Goal: Task Accomplishment & Management: Use online tool/utility

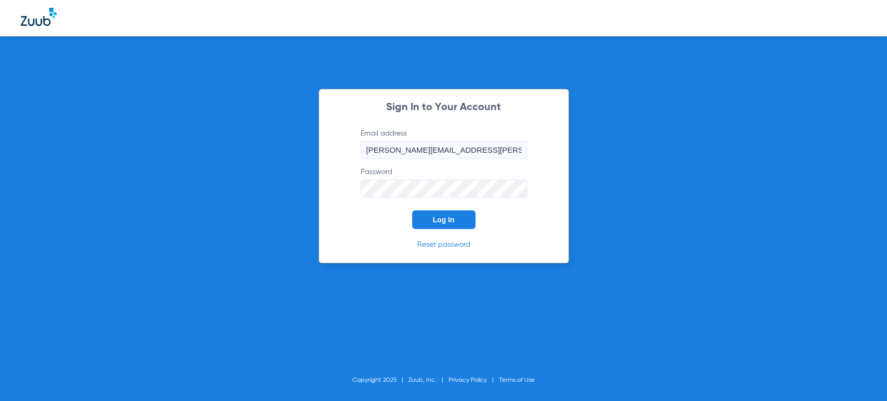
click at [438, 221] on span "Log In" at bounding box center [444, 220] width 22 height 8
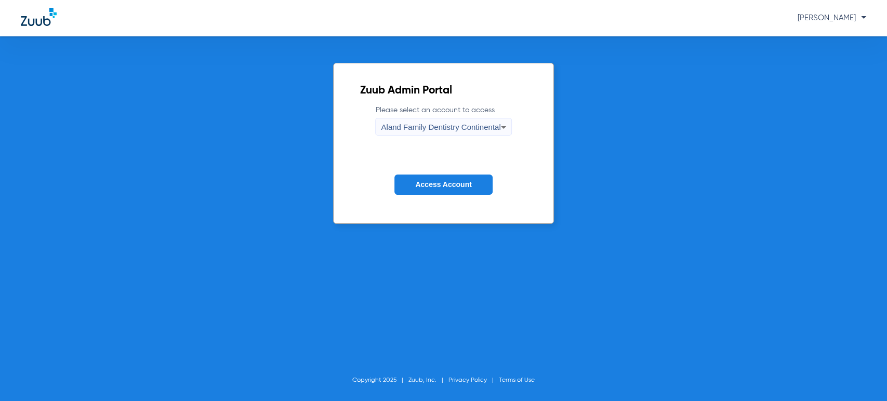
click at [61, 128] on div "Zuub Admin Portal Please select an account to access Aland Family Dentistry Con…" at bounding box center [443, 218] width 887 height 365
click at [437, 119] on div "Aland Family Dentistry Continental" at bounding box center [440, 127] width 119 height 18
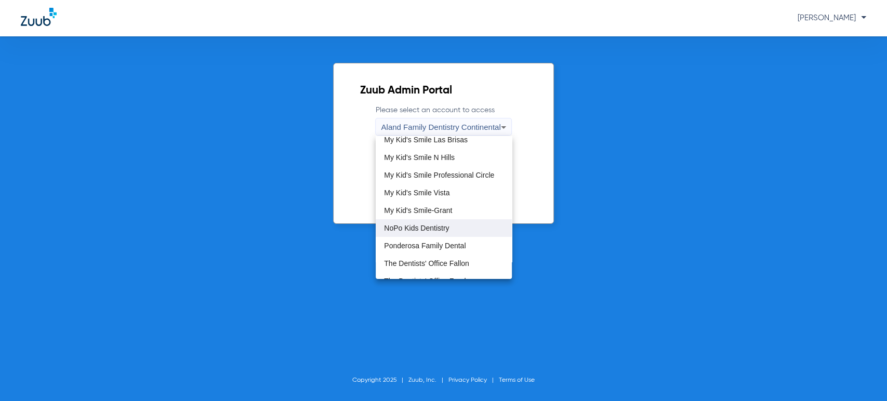
scroll to position [288, 0]
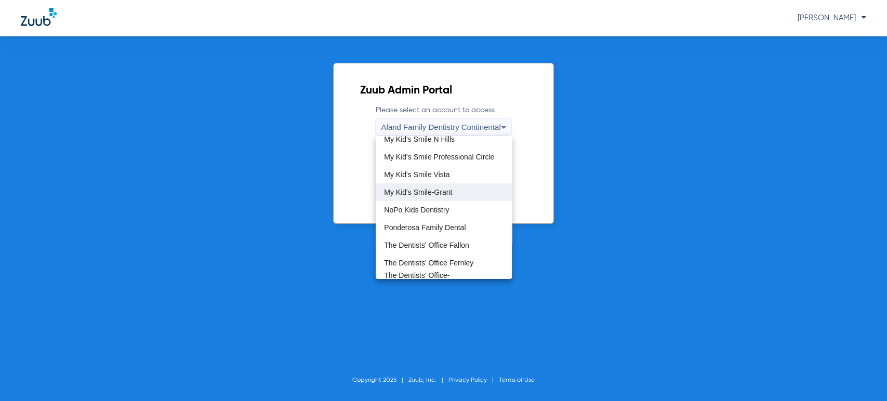
click at [442, 191] on span "My Kid's Smile-Grant" at bounding box center [418, 192] width 68 height 7
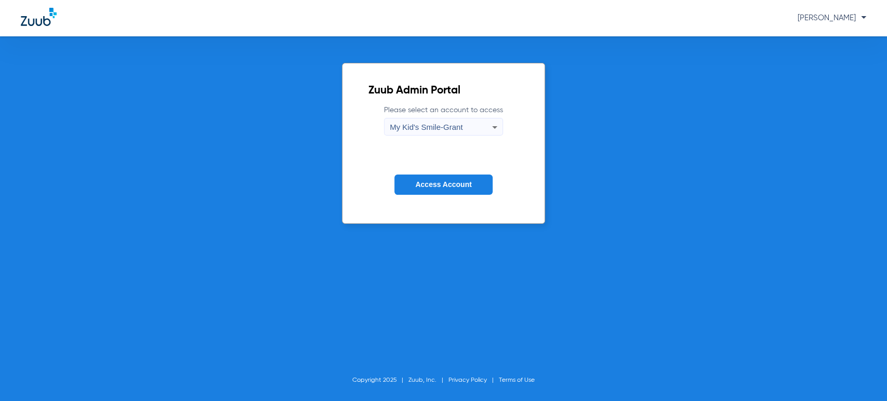
click at [440, 191] on button "Access Account" at bounding box center [443, 185] width 98 height 20
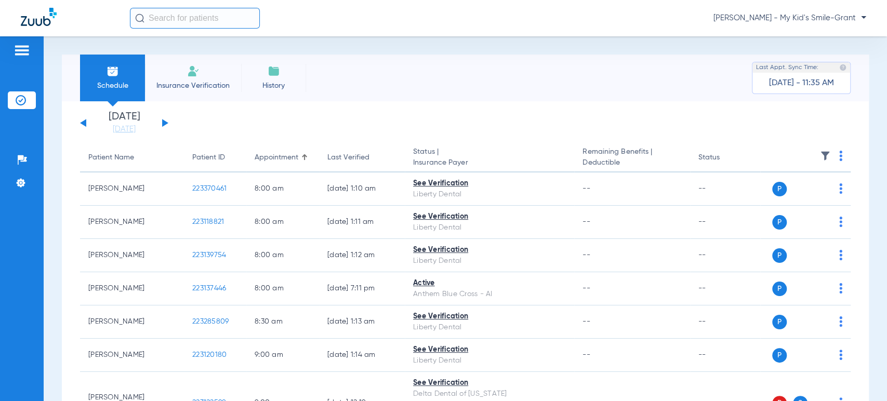
click at [128, 122] on li "[DATE] [DATE]" at bounding box center [124, 123] width 62 height 23
click at [137, 131] on link "[DATE]" at bounding box center [124, 129] width 62 height 10
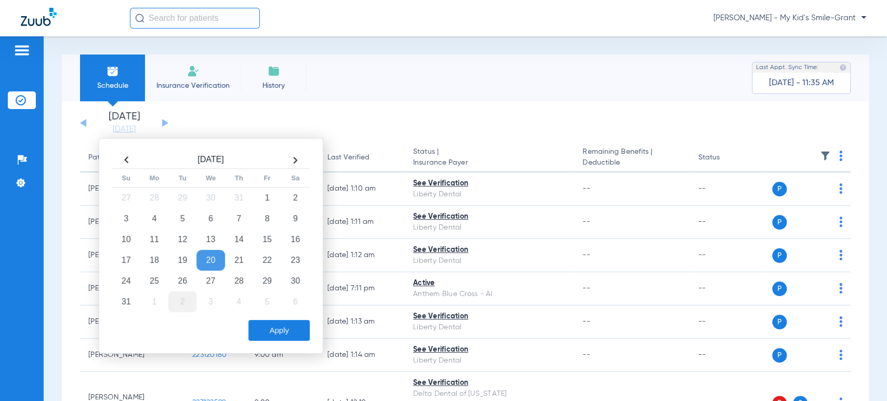
click at [183, 302] on td "2" at bounding box center [182, 301] width 28 height 21
click at [262, 320] on button "Apply" at bounding box center [278, 330] width 61 height 21
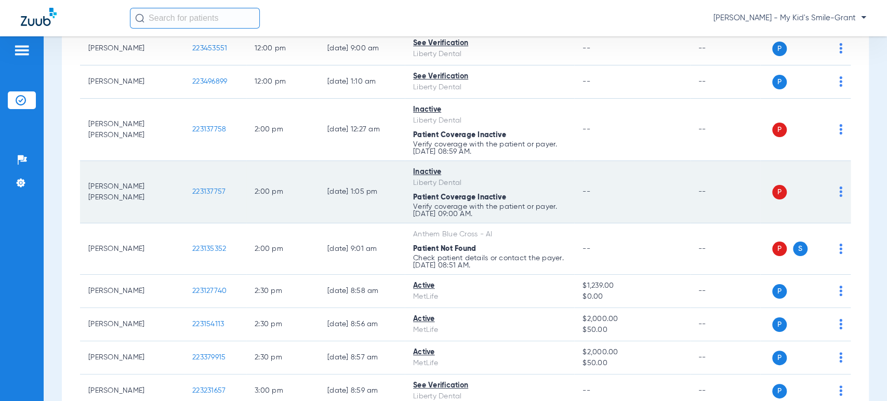
scroll to position [577, 0]
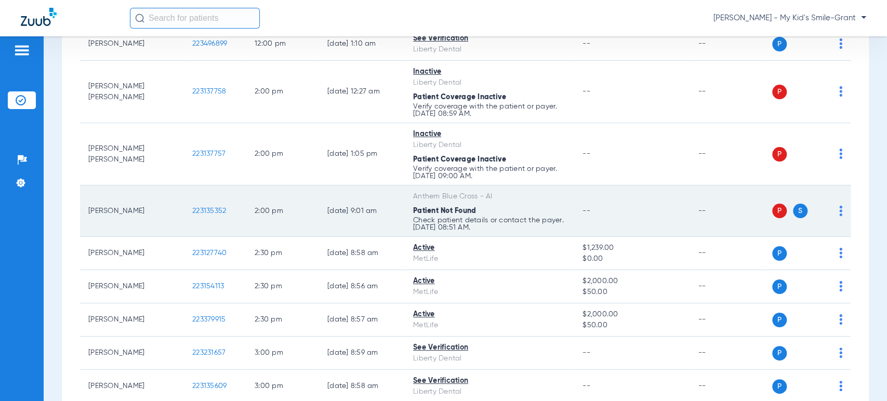
click at [839, 211] on img at bounding box center [840, 211] width 3 height 10
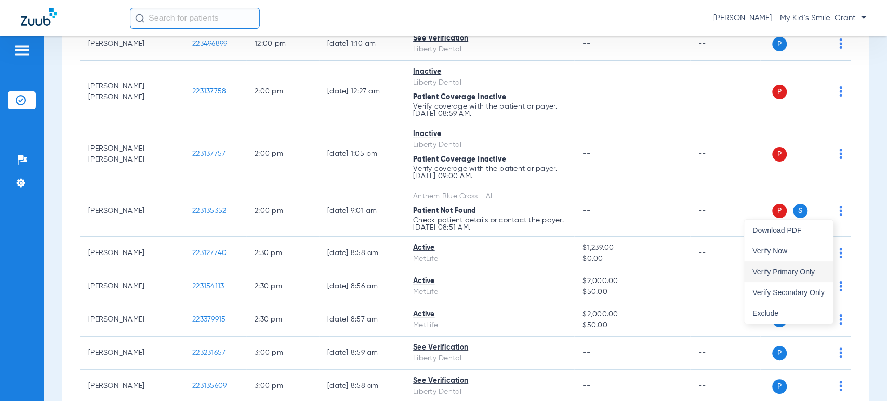
click at [800, 267] on button "Verify Primary Only" at bounding box center [788, 271] width 89 height 21
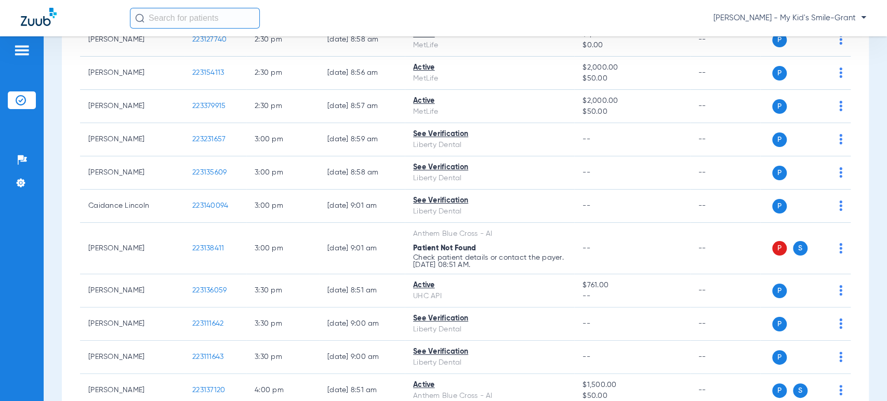
scroll to position [808, 0]
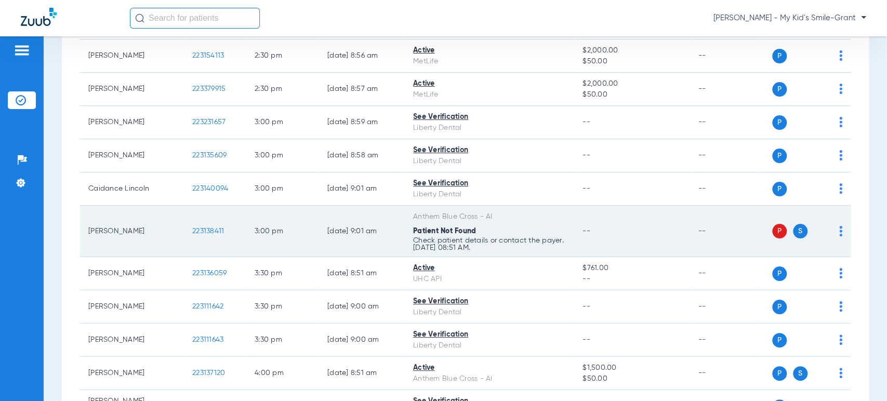
click at [839, 231] on img at bounding box center [840, 231] width 3 height 10
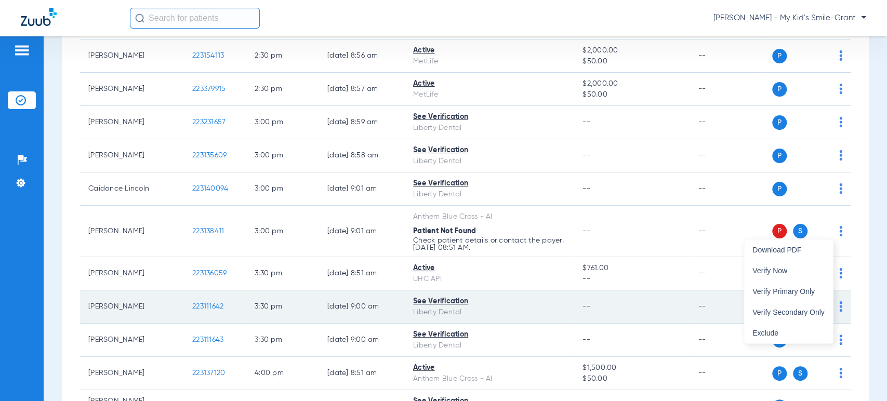
click at [797, 290] on span "Verify Primary Only" at bounding box center [788, 291] width 72 height 7
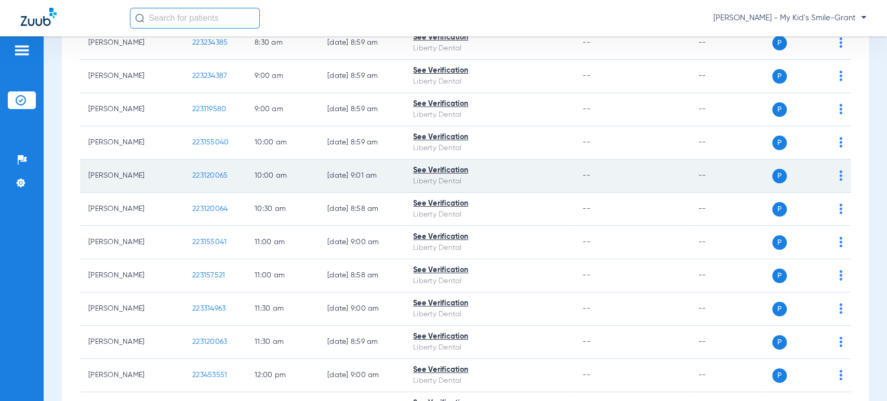
scroll to position [0, 0]
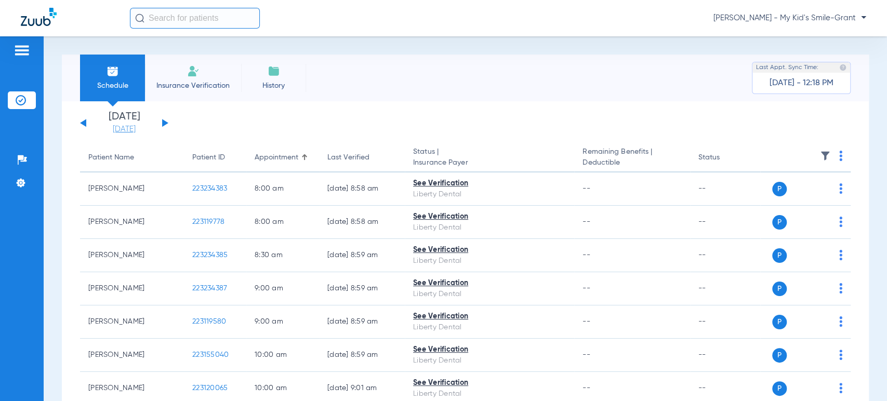
click at [130, 129] on link "[DATE]" at bounding box center [124, 129] width 62 height 10
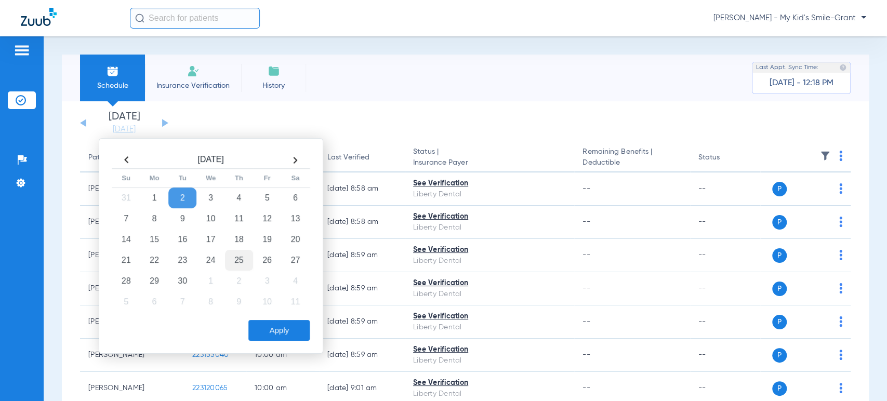
click at [233, 261] on td "25" at bounding box center [239, 260] width 28 height 21
click at [275, 331] on button "Apply" at bounding box center [278, 330] width 61 height 21
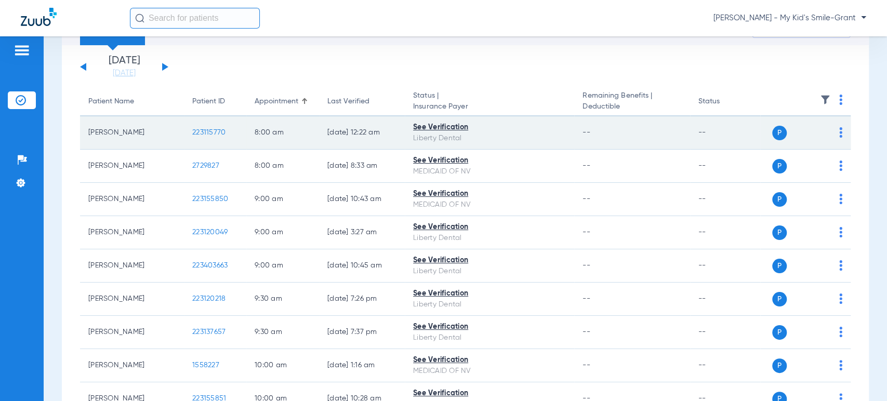
scroll to position [58, 0]
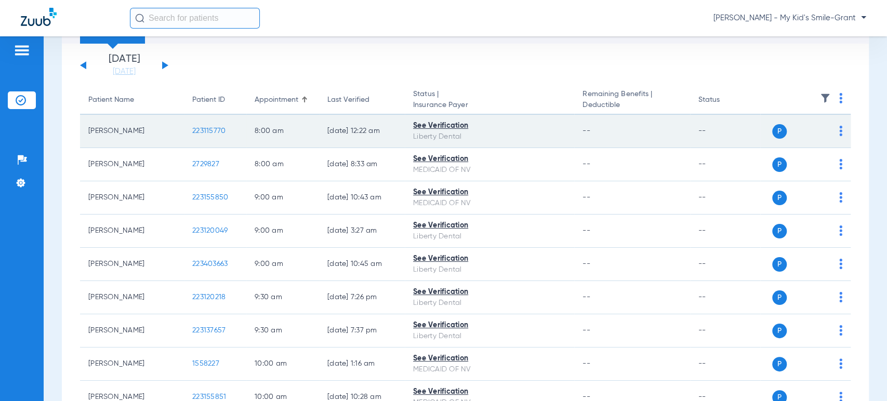
click at [833, 128] on td "P S" at bounding box center [805, 131] width 90 height 33
click at [829, 135] on div "P S" at bounding box center [801, 131] width 82 height 15
click at [839, 133] on img at bounding box center [840, 131] width 3 height 10
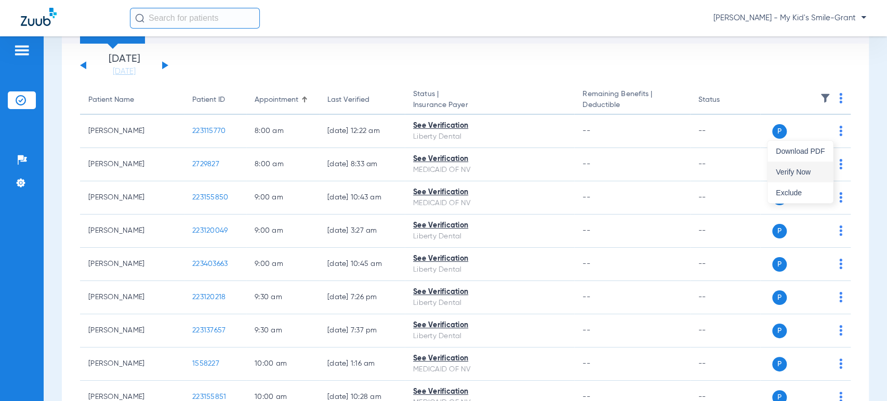
click at [807, 165] on button "Verify Now" at bounding box center [799, 172] width 65 height 21
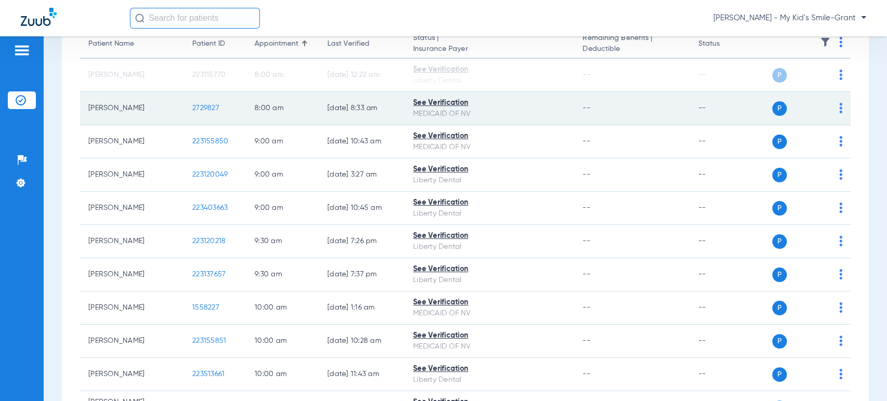
scroll to position [115, 0]
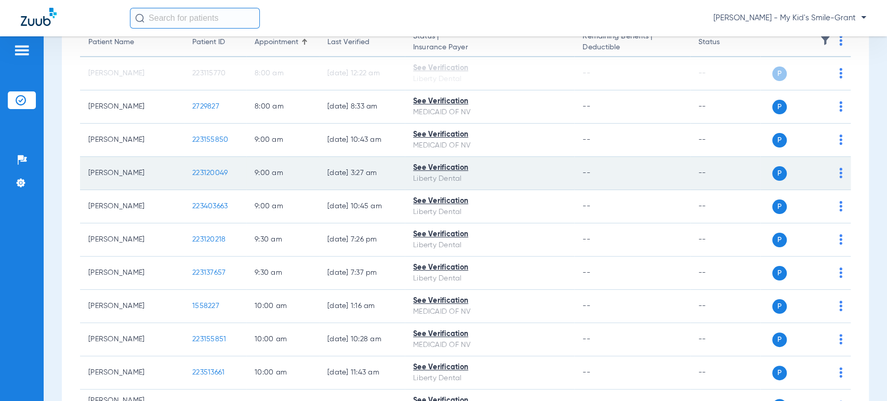
click at [830, 167] on div "P S" at bounding box center [801, 173] width 82 height 15
click at [839, 169] on img at bounding box center [840, 173] width 3 height 10
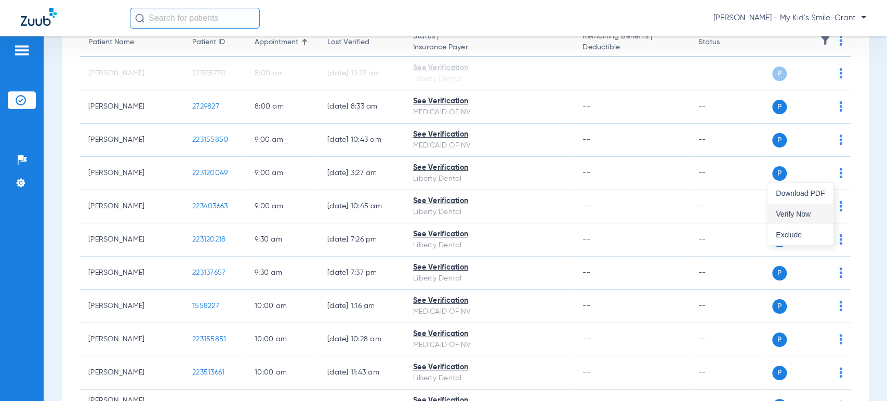
click at [798, 208] on button "Verify Now" at bounding box center [799, 214] width 65 height 21
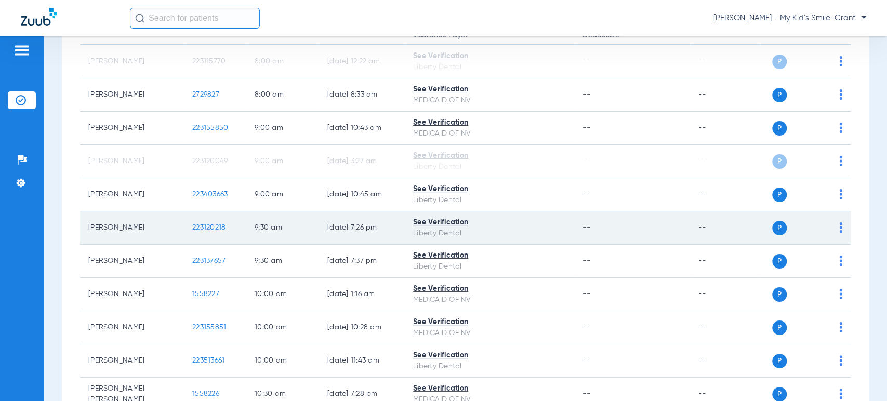
scroll to position [231, 0]
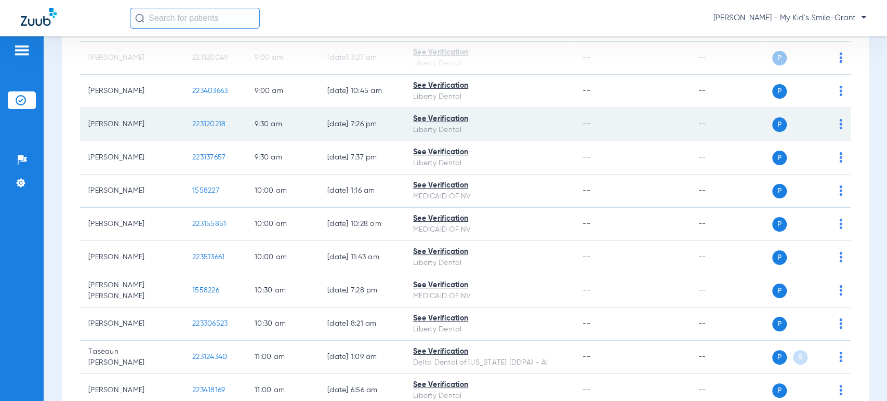
click at [839, 125] on img at bounding box center [840, 124] width 3 height 10
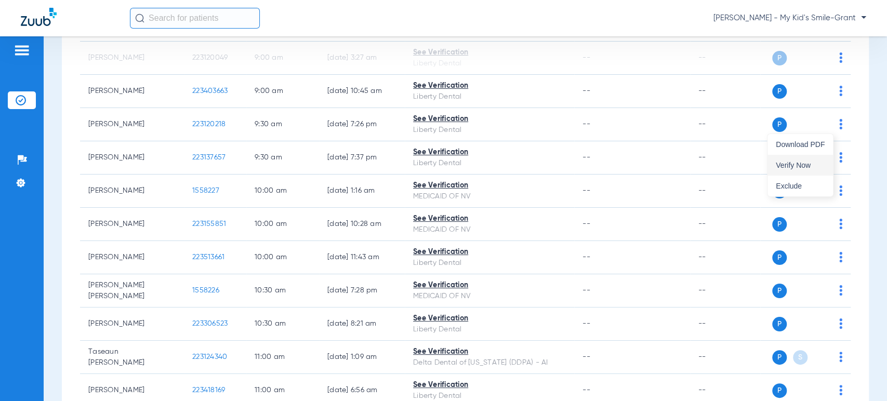
click at [810, 164] on span "Verify Now" at bounding box center [799, 165] width 49 height 7
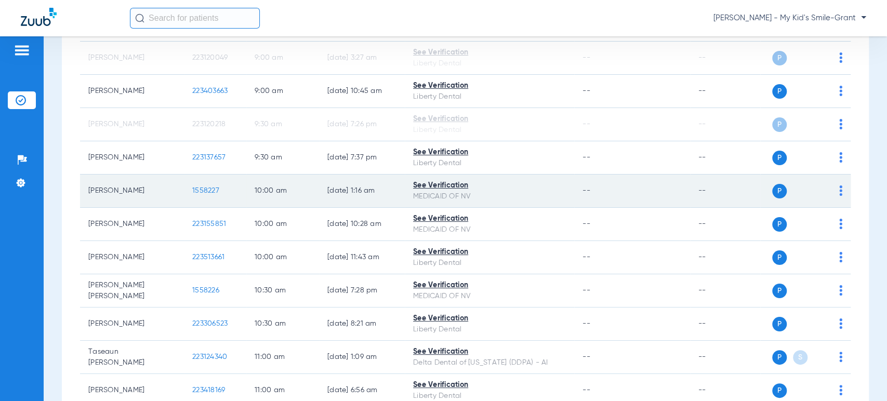
click at [839, 189] on img at bounding box center [840, 190] width 3 height 10
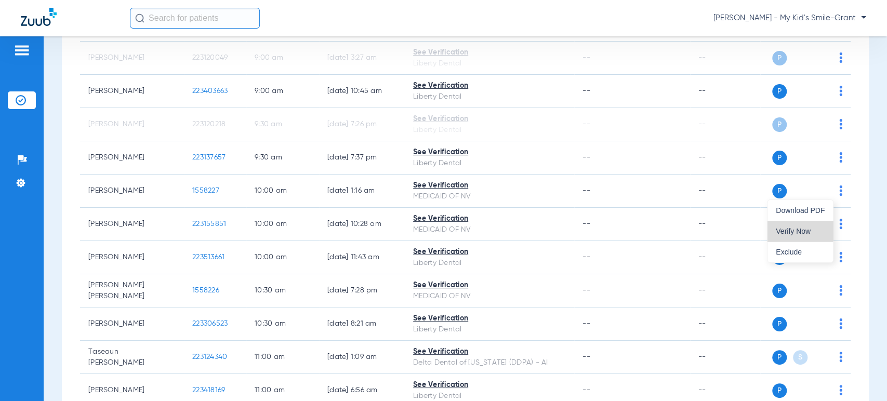
click at [798, 223] on button "Verify Now" at bounding box center [799, 231] width 65 height 21
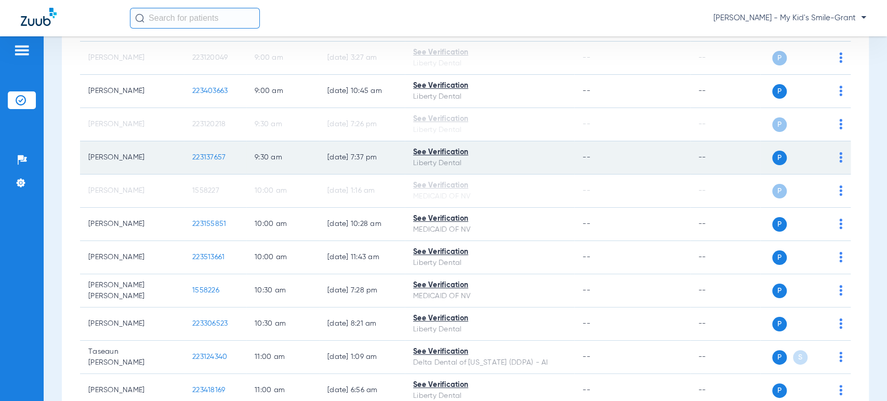
click at [839, 161] on img at bounding box center [840, 157] width 3 height 10
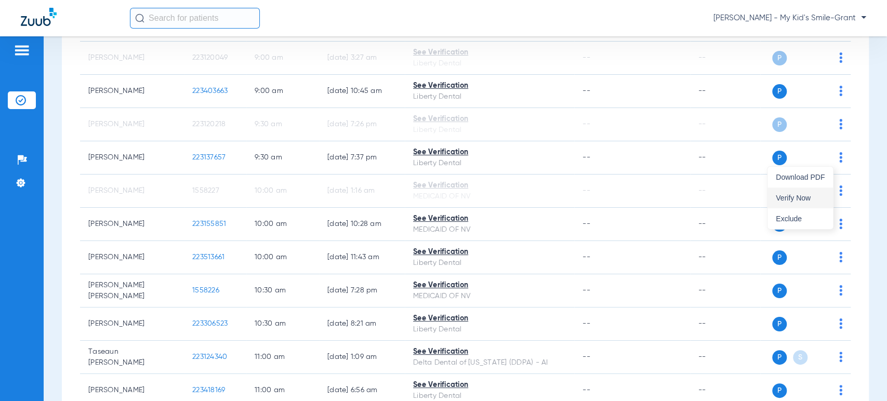
click at [814, 194] on span "Verify Now" at bounding box center [799, 197] width 49 height 7
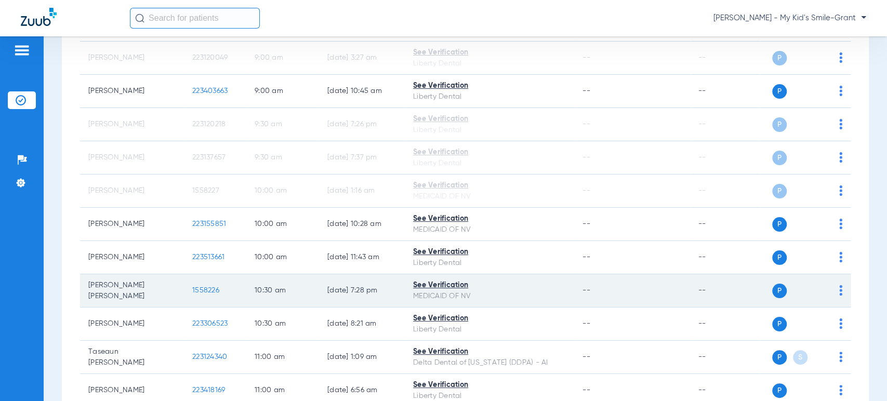
click at [839, 291] on img at bounding box center [840, 290] width 3 height 10
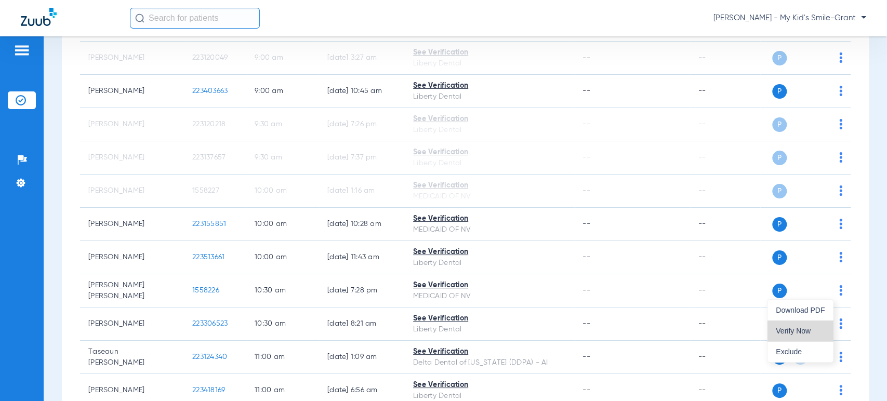
click at [808, 333] on span "Verify Now" at bounding box center [799, 330] width 49 height 7
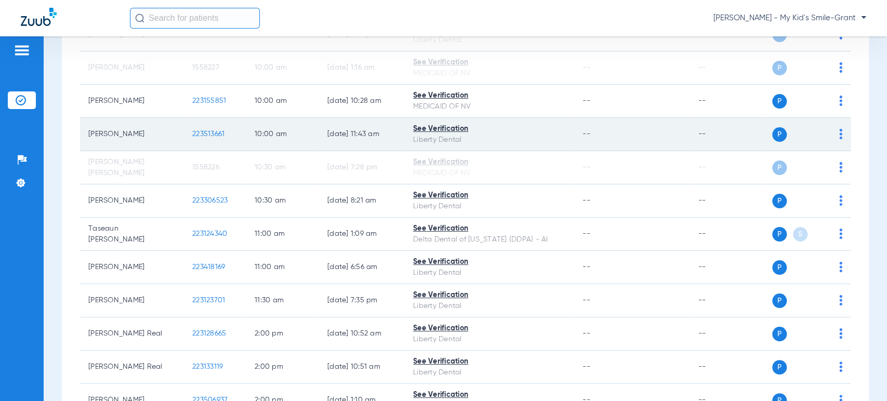
scroll to position [404, 0]
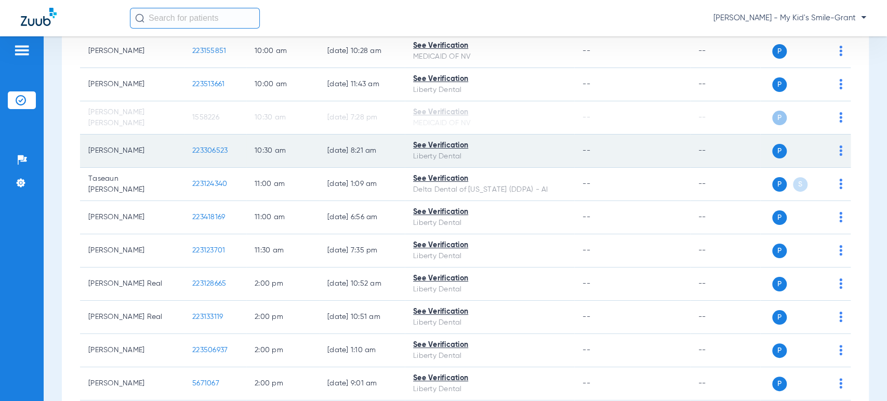
click at [839, 151] on img at bounding box center [840, 150] width 3 height 10
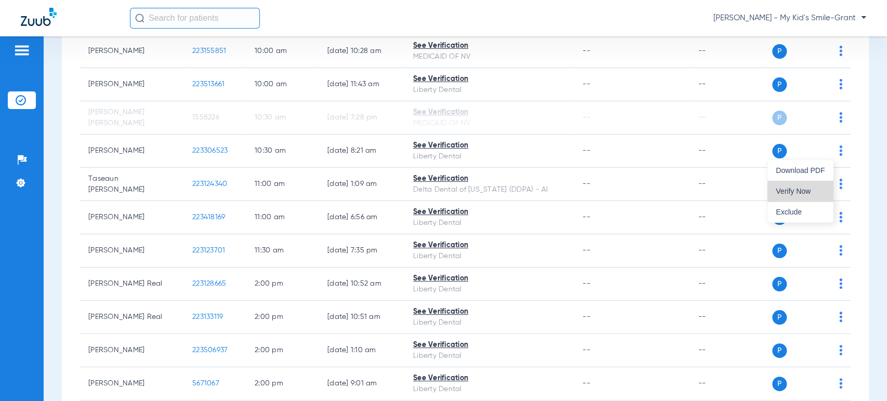
click at [814, 196] on button "Verify Now" at bounding box center [799, 191] width 65 height 21
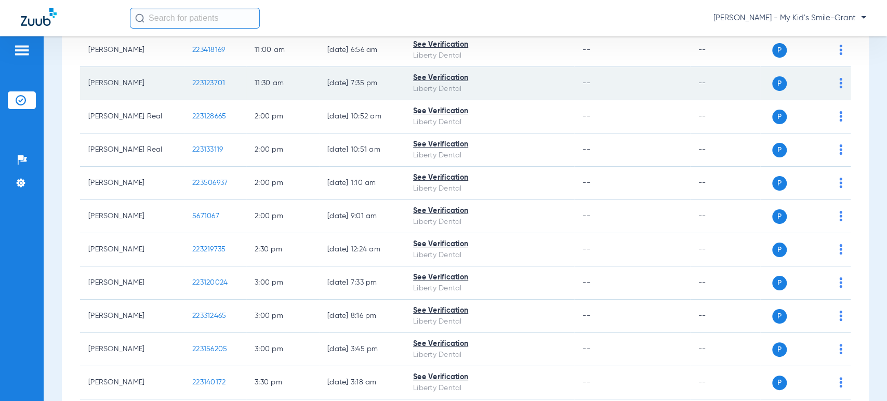
scroll to position [577, 0]
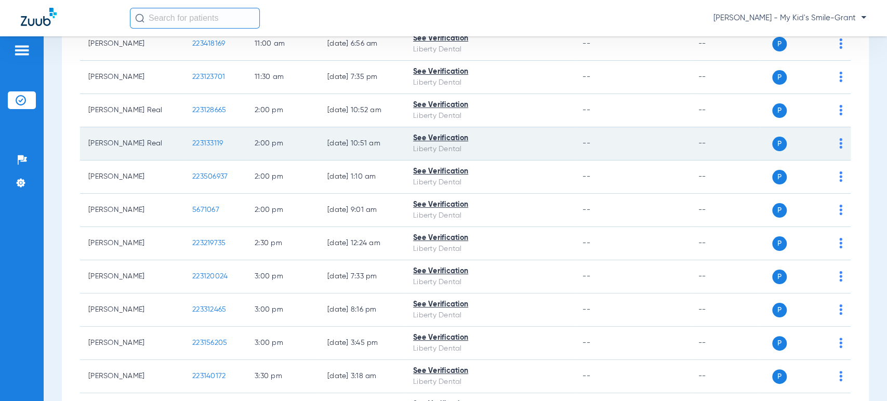
click at [839, 140] on img at bounding box center [840, 143] width 3 height 10
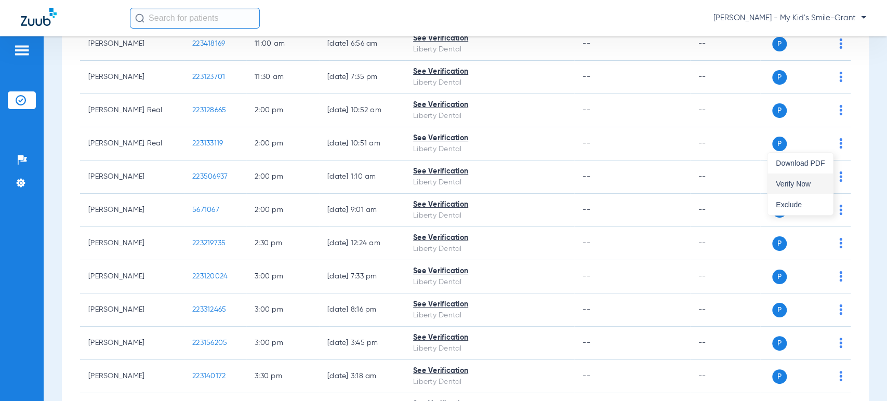
click at [808, 182] on span "Verify Now" at bounding box center [799, 183] width 49 height 7
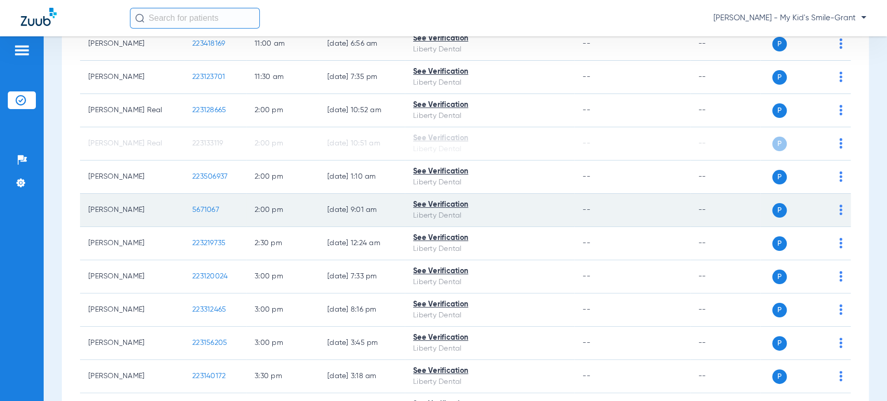
scroll to position [635, 0]
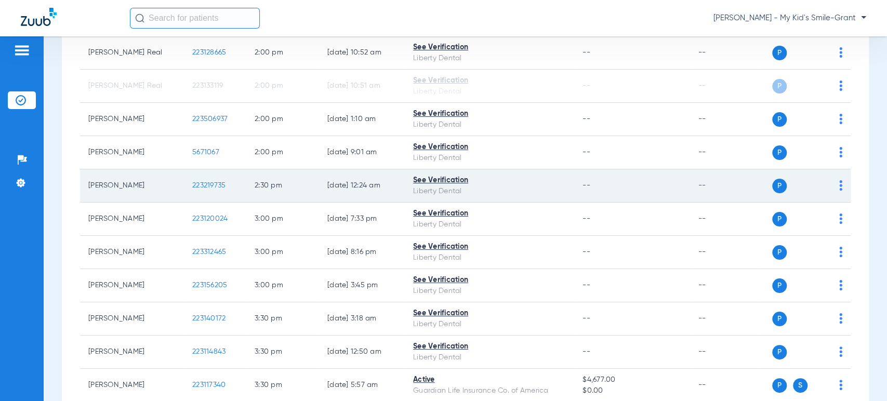
click at [839, 181] on img at bounding box center [840, 185] width 3 height 10
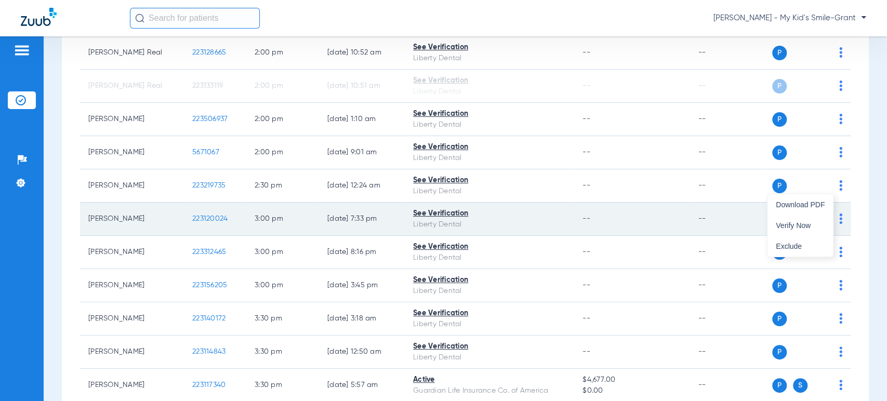
click at [809, 225] on span "Verify Now" at bounding box center [799, 225] width 49 height 7
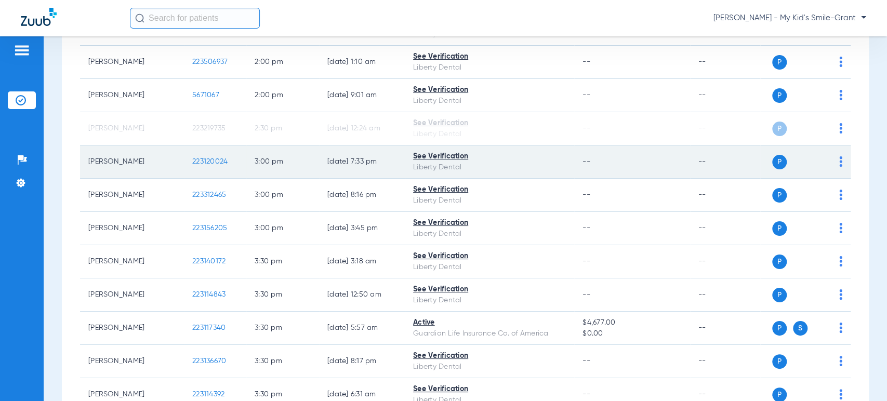
scroll to position [692, 0]
click at [839, 162] on img at bounding box center [840, 161] width 3 height 10
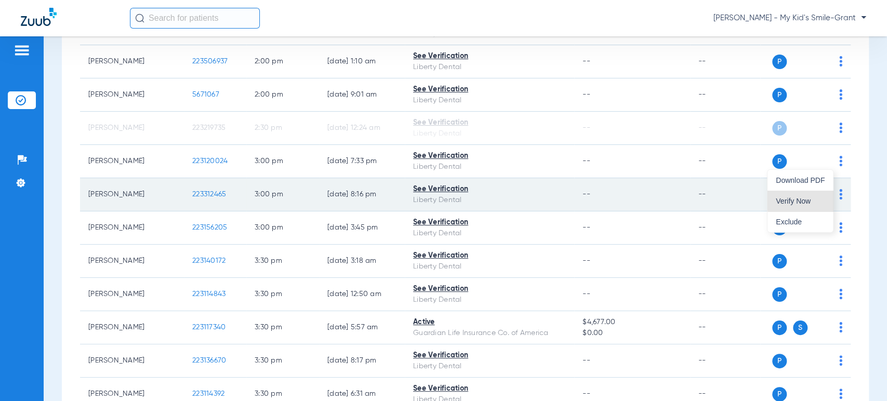
click at [815, 198] on span "Verify Now" at bounding box center [799, 200] width 49 height 7
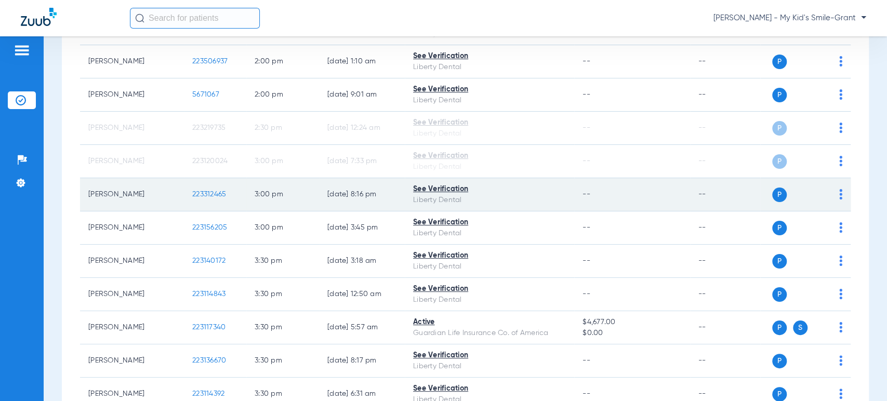
click at [839, 192] on img at bounding box center [840, 194] width 3 height 10
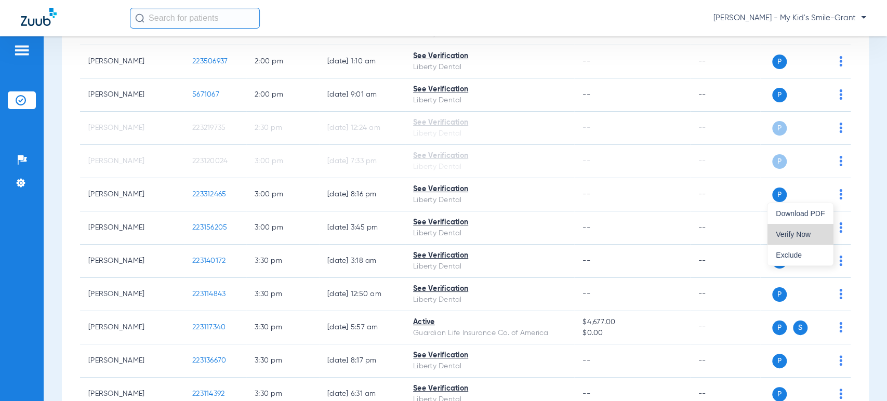
click at [814, 225] on button "Verify Now" at bounding box center [799, 234] width 65 height 21
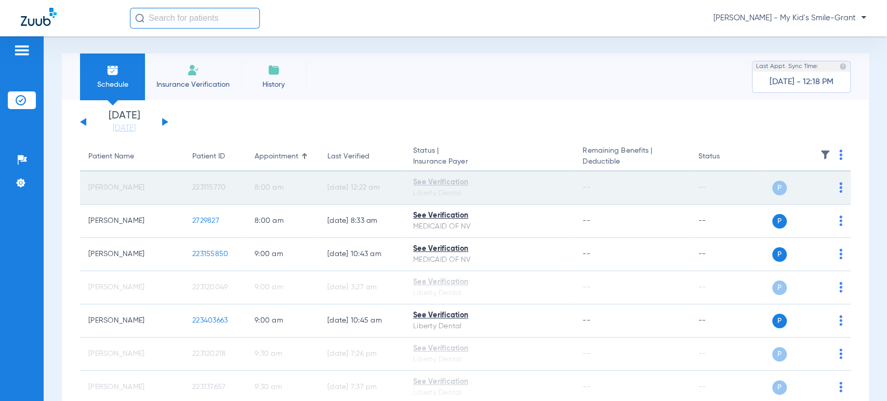
scroll to position [0, 0]
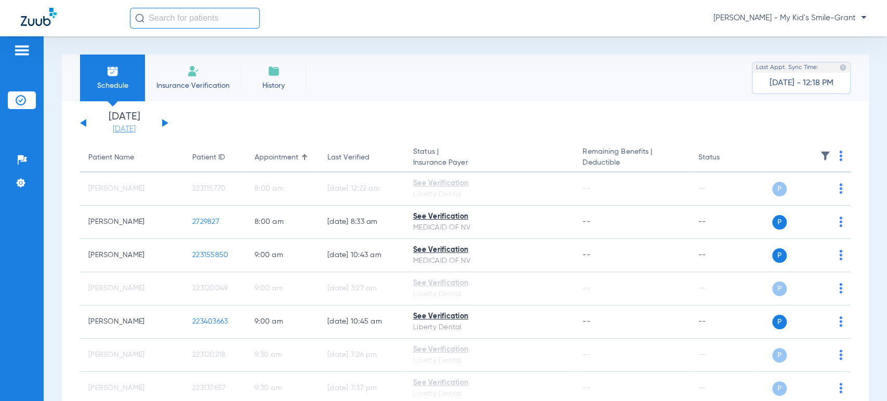
click at [126, 128] on link "[DATE]" at bounding box center [124, 129] width 62 height 10
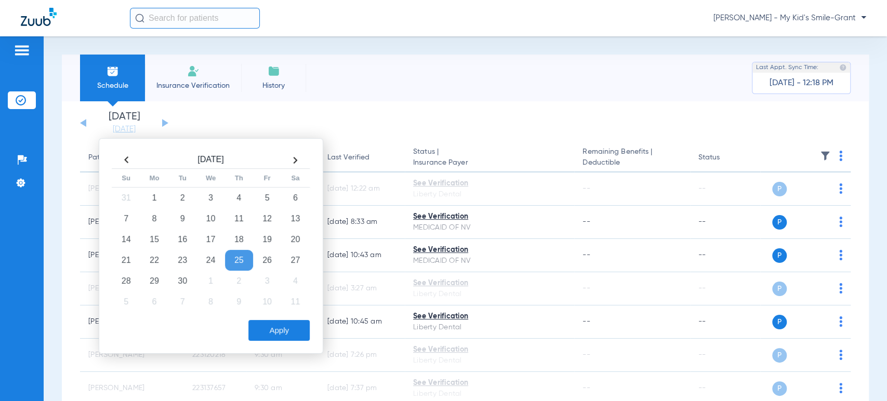
click at [126, 159] on th at bounding box center [126, 160] width 28 height 17
click at [152, 279] on td "25" at bounding box center [154, 281] width 28 height 21
click at [272, 326] on button "Apply" at bounding box center [278, 330] width 61 height 21
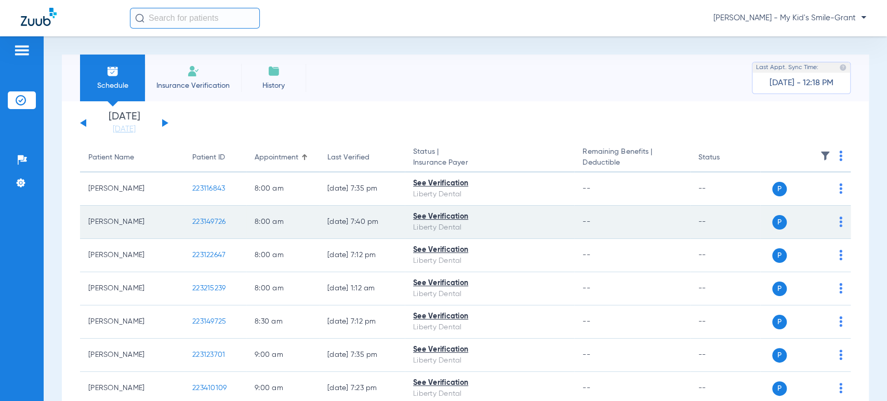
click at [830, 218] on td "P S" at bounding box center [805, 222] width 90 height 33
click at [839, 218] on img at bounding box center [840, 222] width 3 height 10
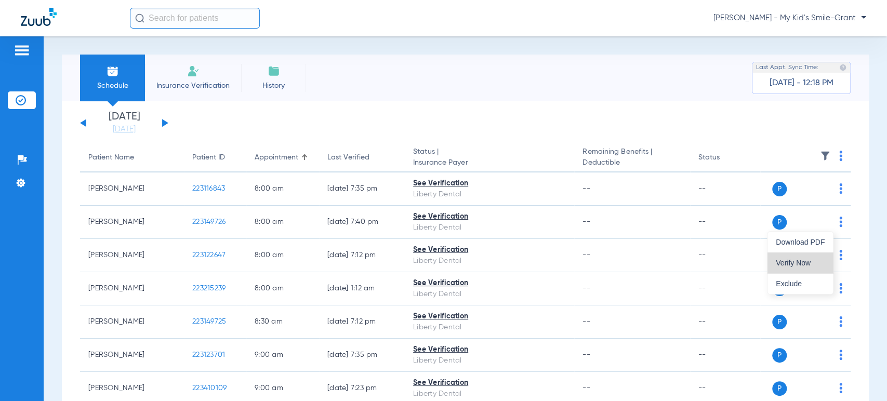
click at [810, 260] on span "Verify Now" at bounding box center [799, 262] width 49 height 7
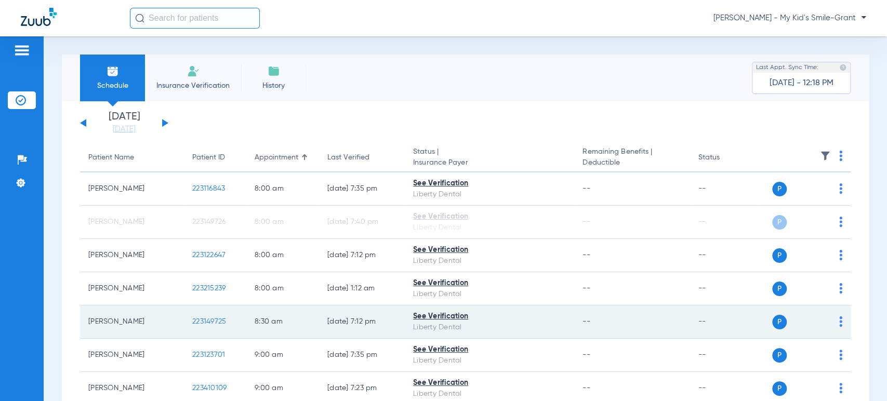
click at [830, 320] on div "P S" at bounding box center [801, 322] width 82 height 15
click at [839, 320] on img at bounding box center [840, 321] width 3 height 10
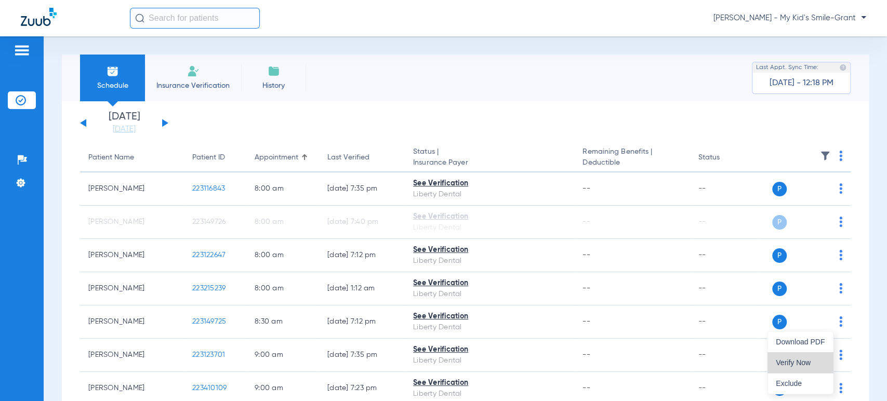
click at [813, 356] on button "Verify Now" at bounding box center [799, 362] width 65 height 21
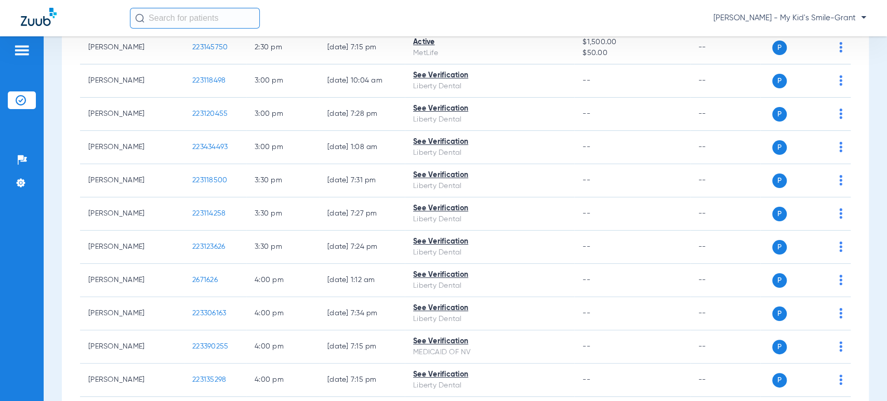
scroll to position [1194, 0]
